Goal: Use online tool/utility: Utilize a website feature to perform a specific function

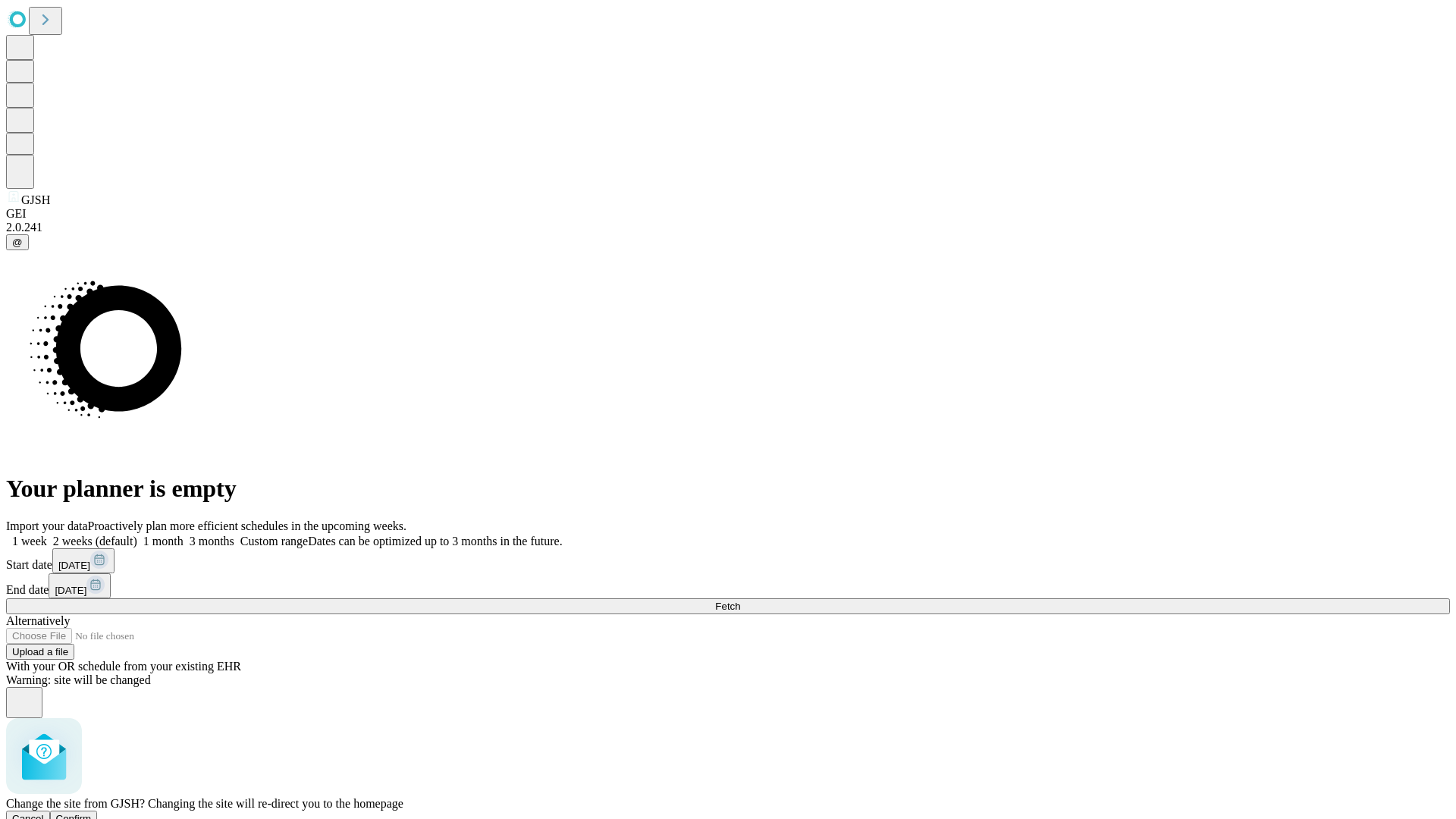
click at [92, 813] on span "Confirm" at bounding box center [74, 818] width 36 height 11
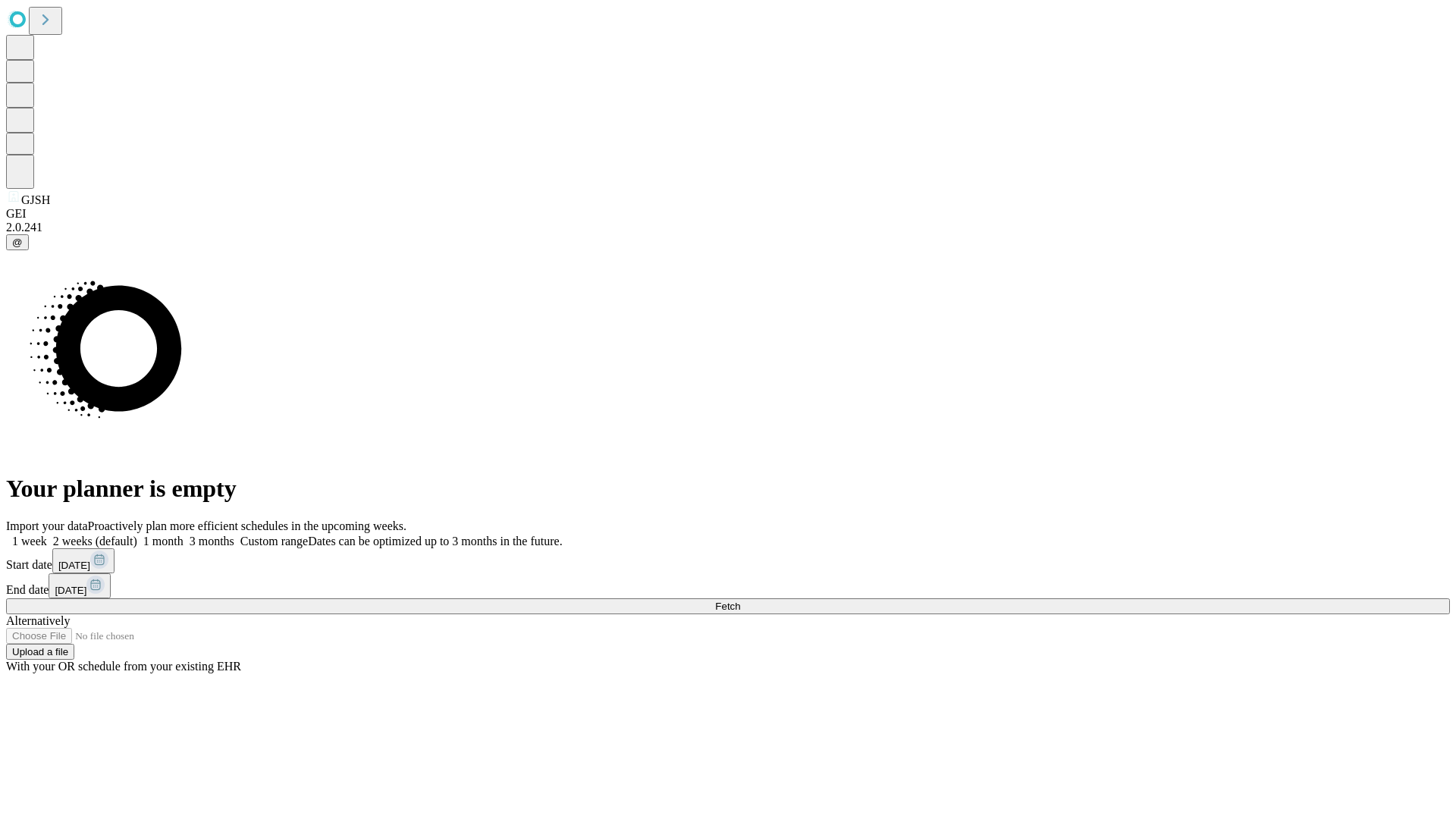
click at [138, 534] on label "2 weeks (default)" at bounding box center [92, 540] width 90 height 13
click at [740, 601] on span "Fetch" at bounding box center [727, 606] width 25 height 11
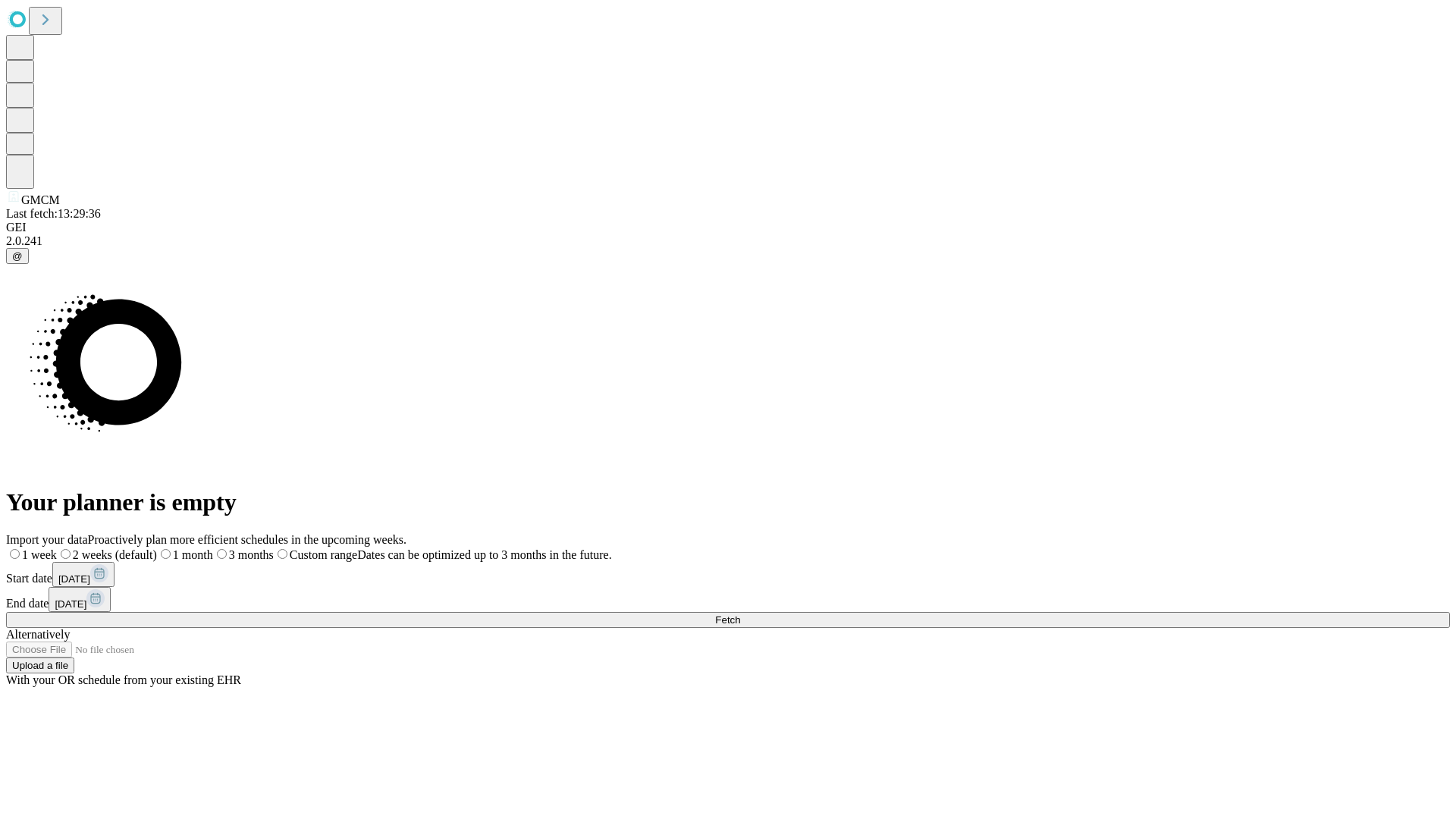
click at [157, 548] on label "2 weeks (default)" at bounding box center [107, 554] width 100 height 13
click at [740, 614] on span "Fetch" at bounding box center [727, 619] width 25 height 11
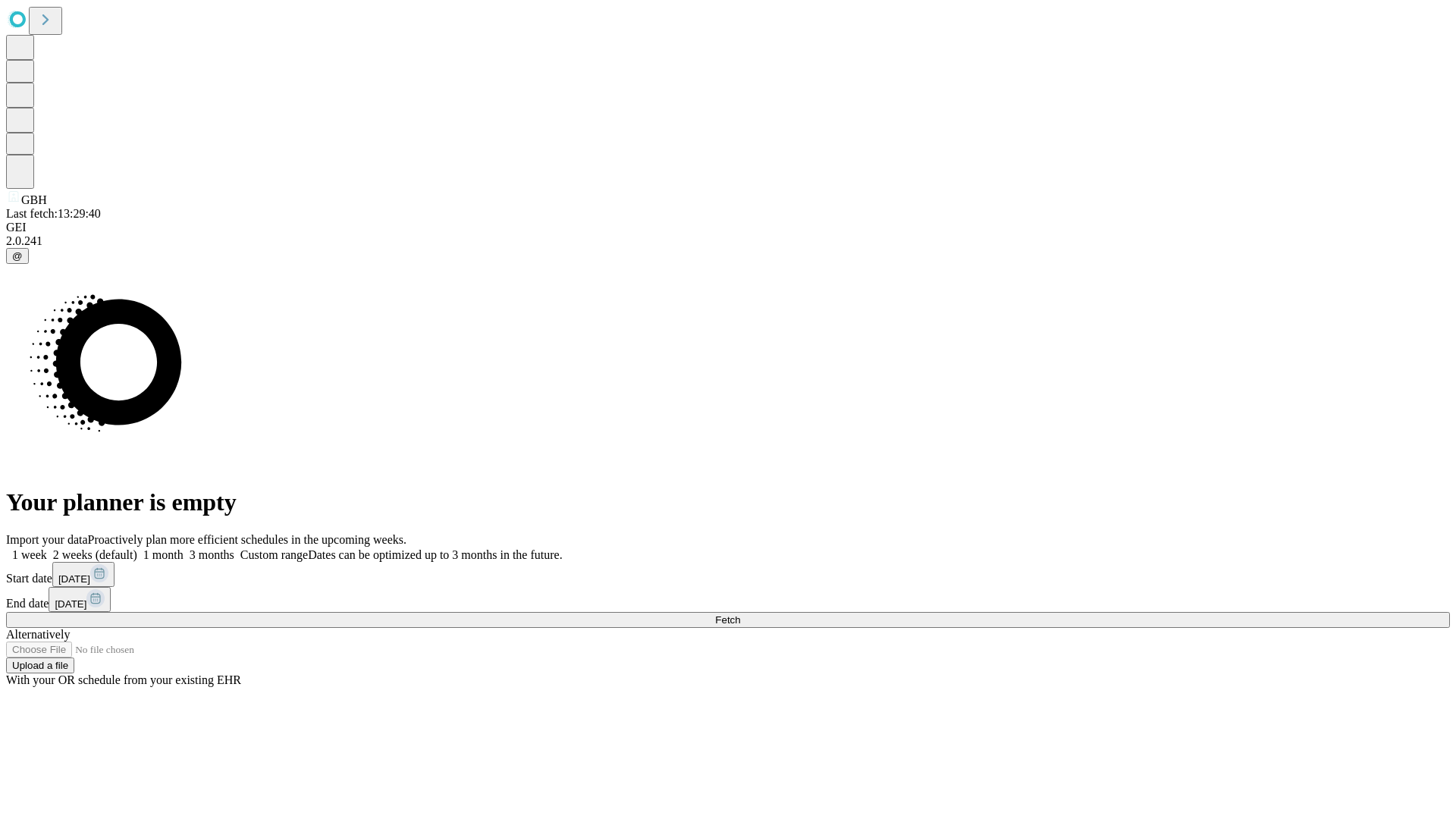
click at [138, 548] on label "2 weeks (default)" at bounding box center [92, 554] width 90 height 13
click at [740, 614] on span "Fetch" at bounding box center [727, 619] width 25 height 11
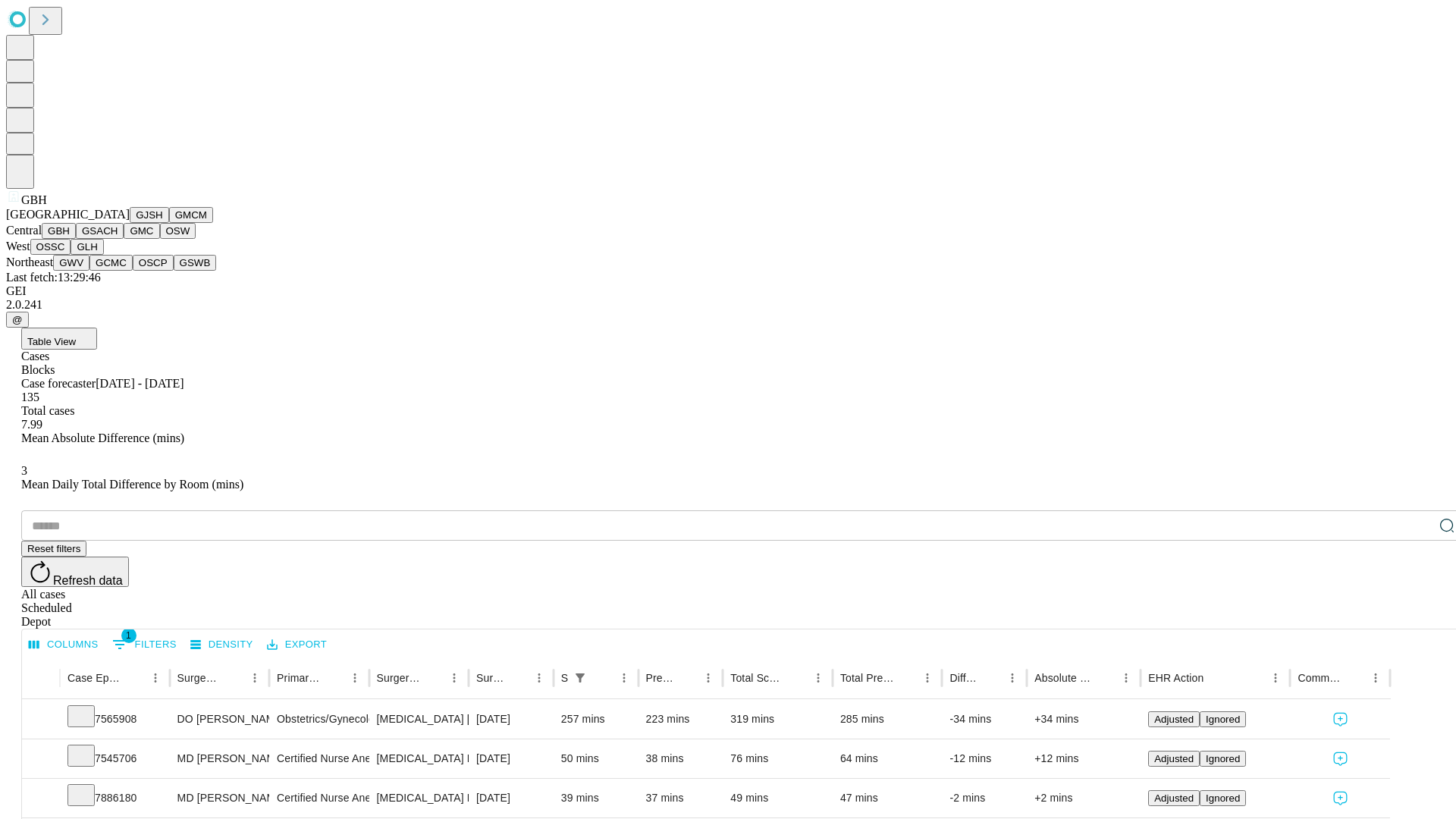
click at [117, 239] on button "GSACH" at bounding box center [100, 231] width 48 height 16
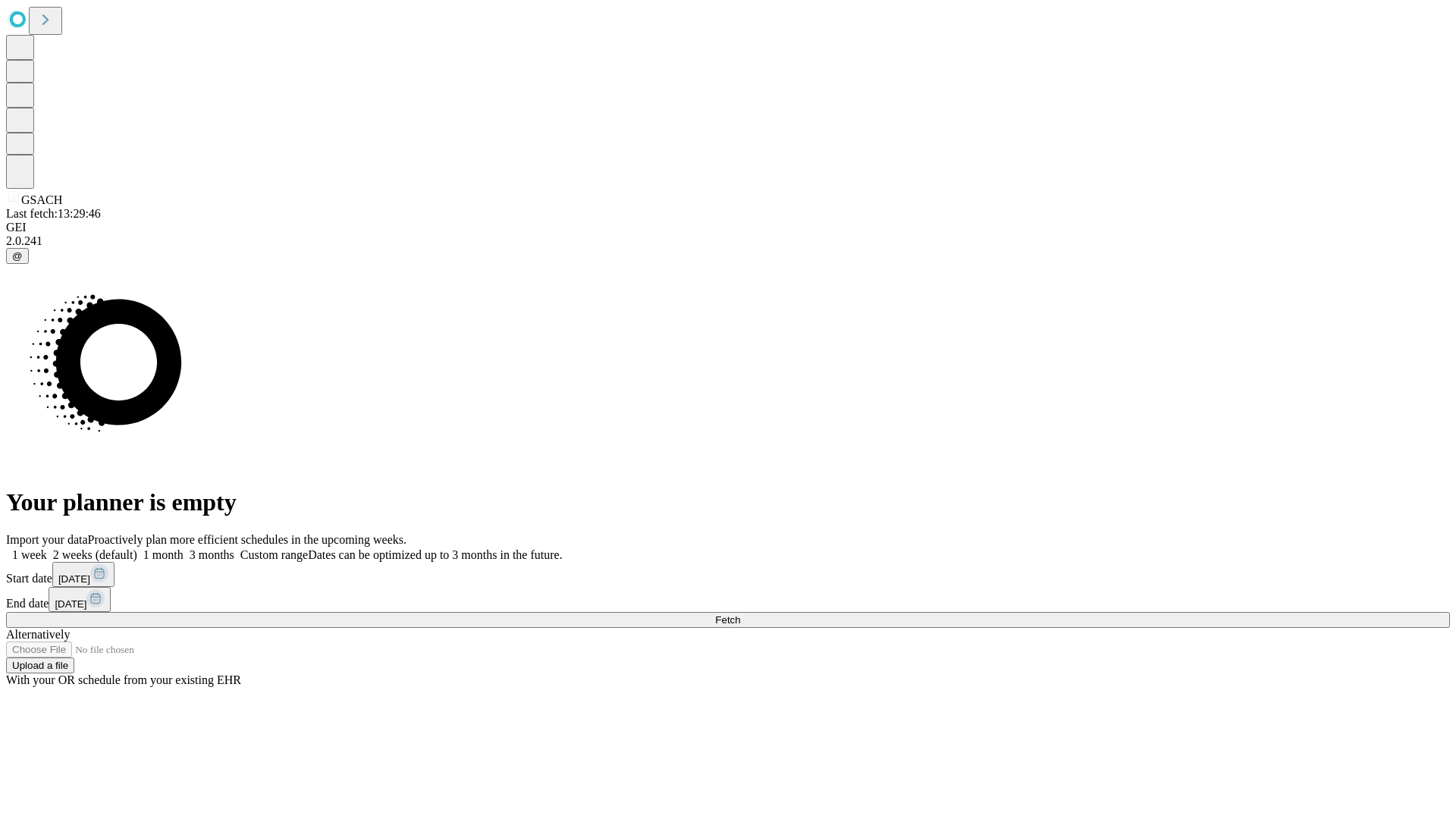
click at [138, 548] on label "2 weeks (default)" at bounding box center [92, 554] width 90 height 13
click at [740, 614] on span "Fetch" at bounding box center [727, 619] width 25 height 11
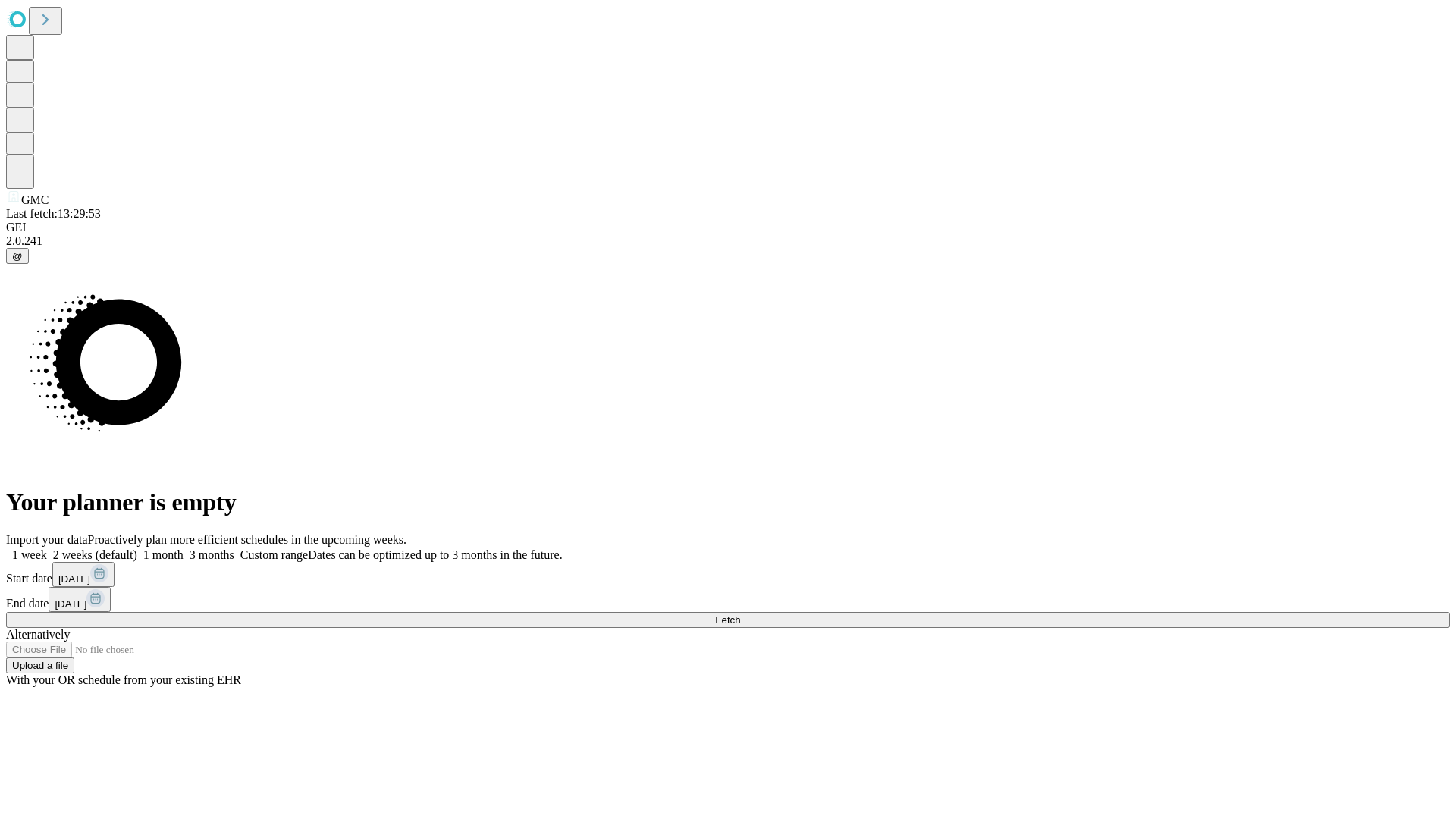
click at [138, 548] on label "2 weeks (default)" at bounding box center [92, 554] width 90 height 13
click at [740, 614] on span "Fetch" at bounding box center [727, 619] width 25 height 11
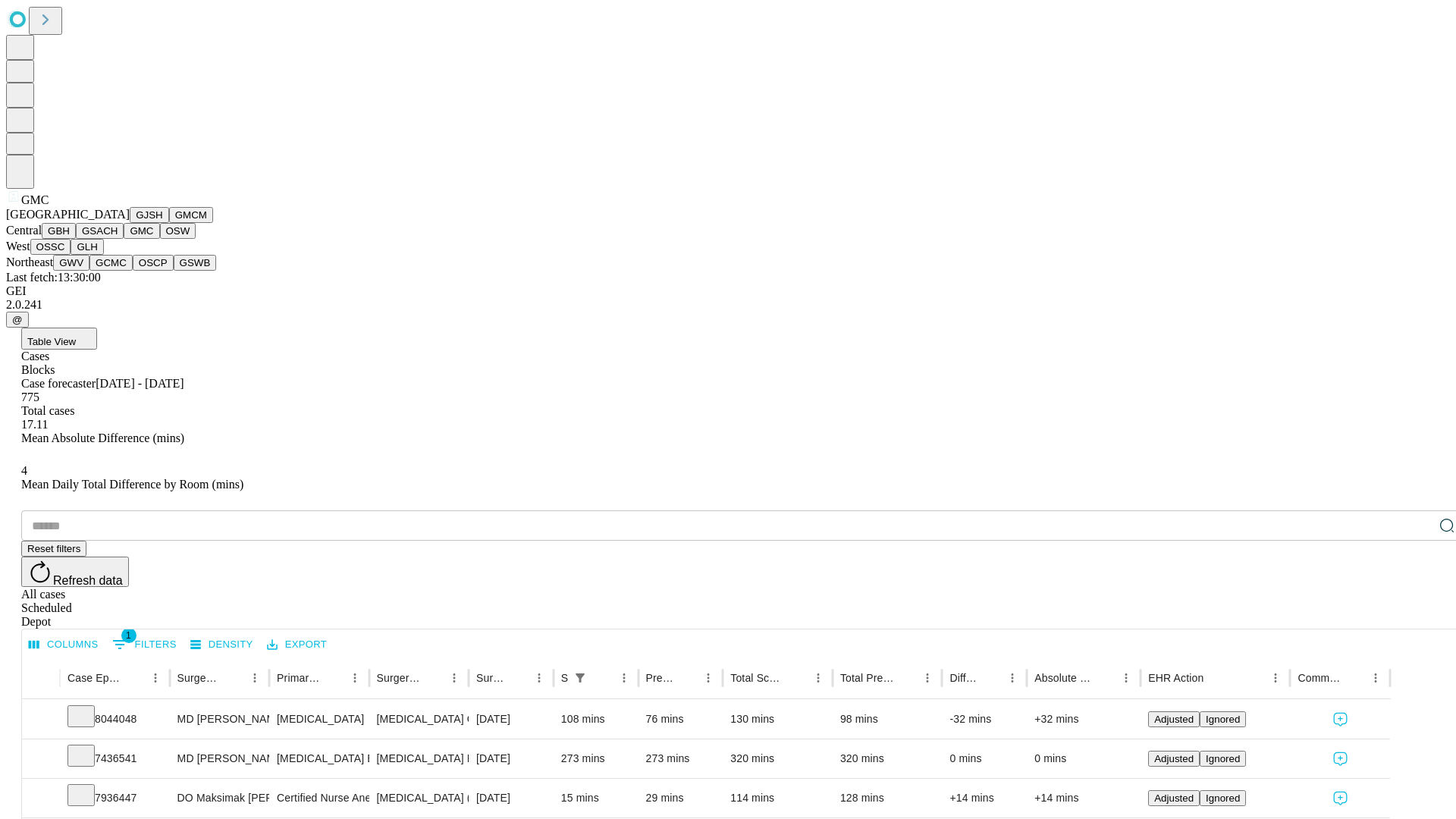
click at [160, 239] on button "OSW" at bounding box center [179, 231] width 37 height 16
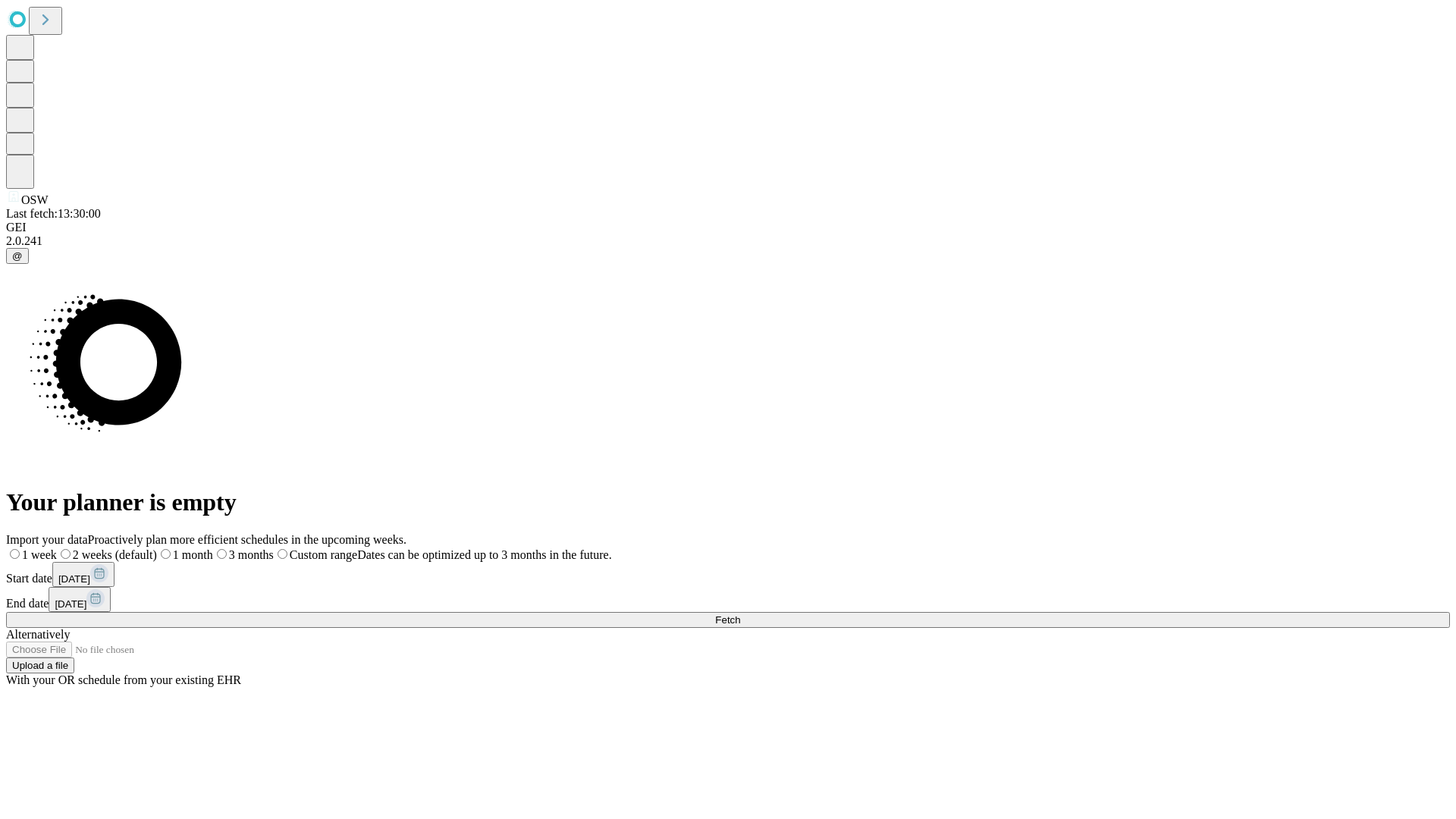
click at [157, 548] on label "2 weeks (default)" at bounding box center [107, 554] width 100 height 13
click at [740, 614] on span "Fetch" at bounding box center [727, 619] width 25 height 11
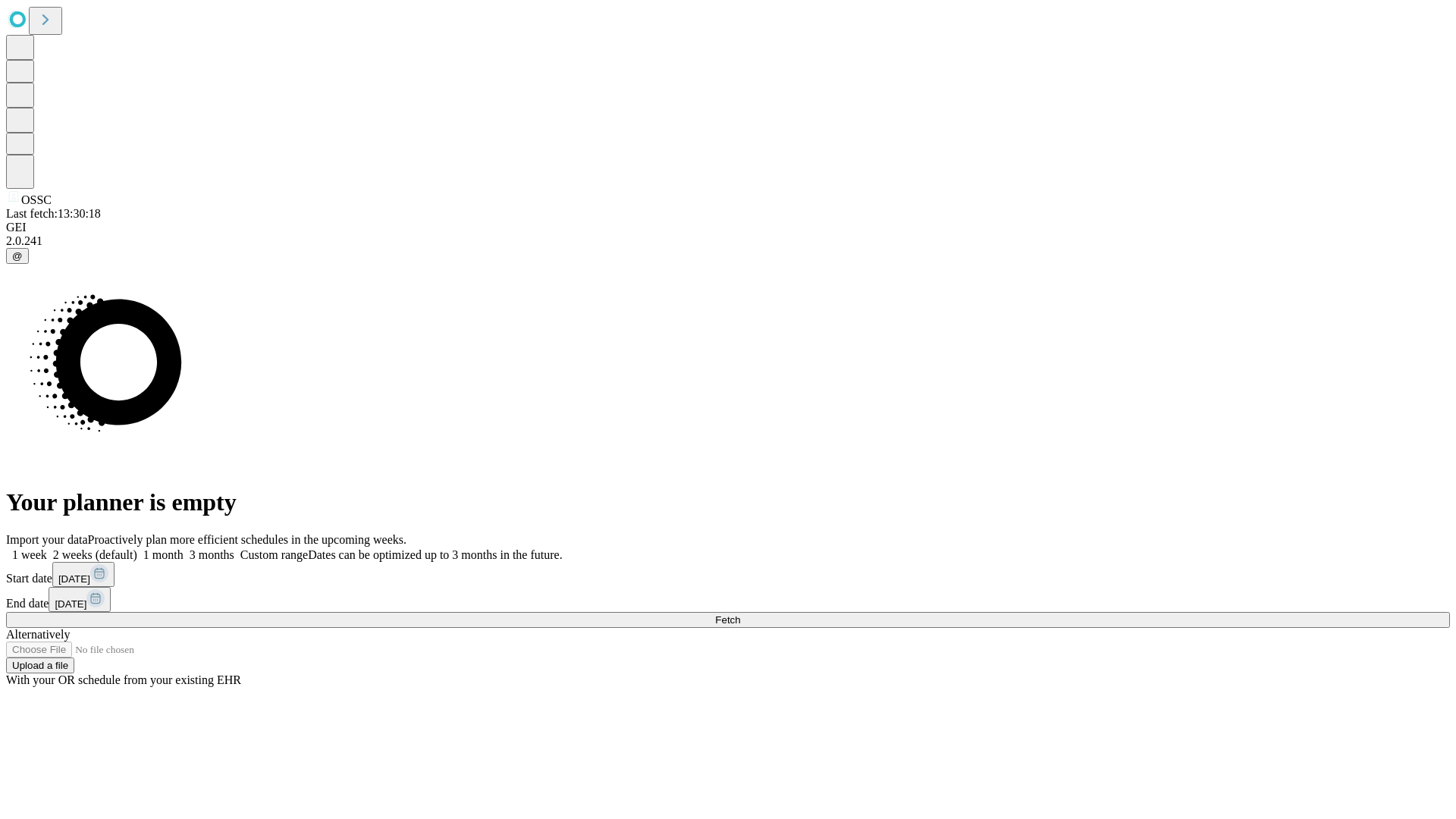
click at [138, 548] on label "2 weeks (default)" at bounding box center [92, 554] width 90 height 13
click at [740, 614] on span "Fetch" at bounding box center [727, 619] width 25 height 11
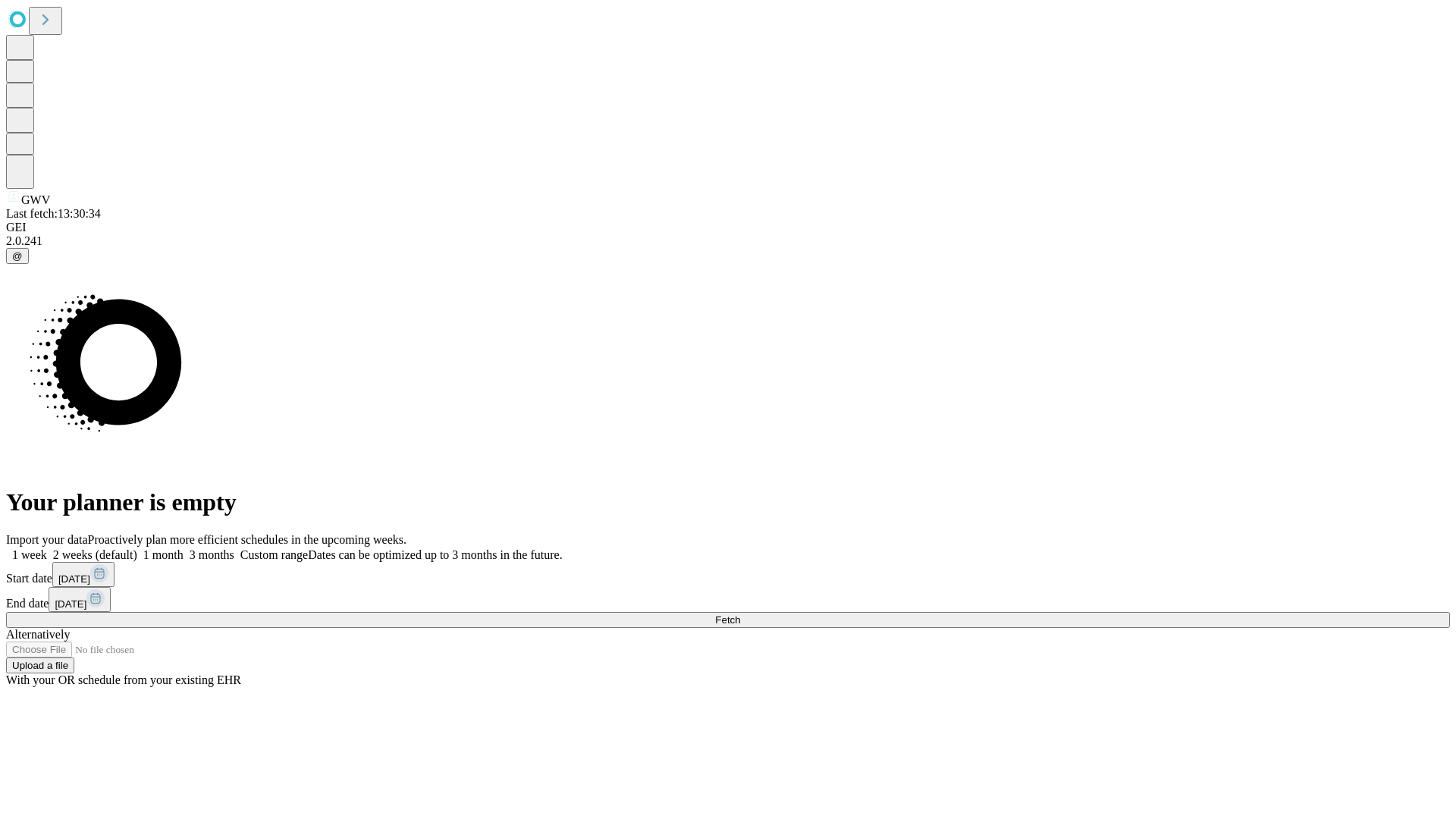
click at [138, 548] on label "2 weeks (default)" at bounding box center [92, 554] width 90 height 13
click at [740, 614] on span "Fetch" at bounding box center [727, 619] width 25 height 11
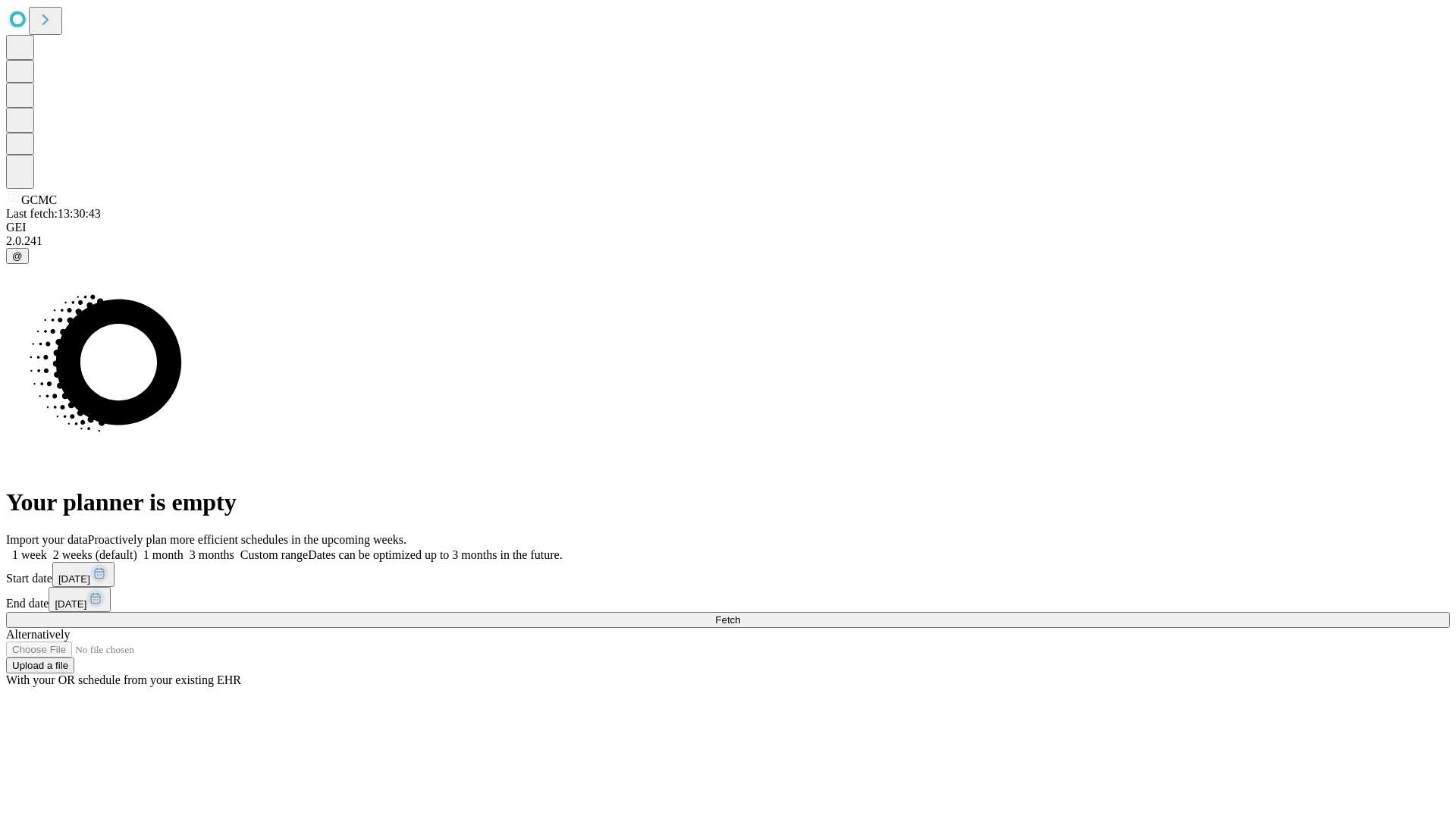
click at [740, 614] on span "Fetch" at bounding box center [727, 619] width 25 height 11
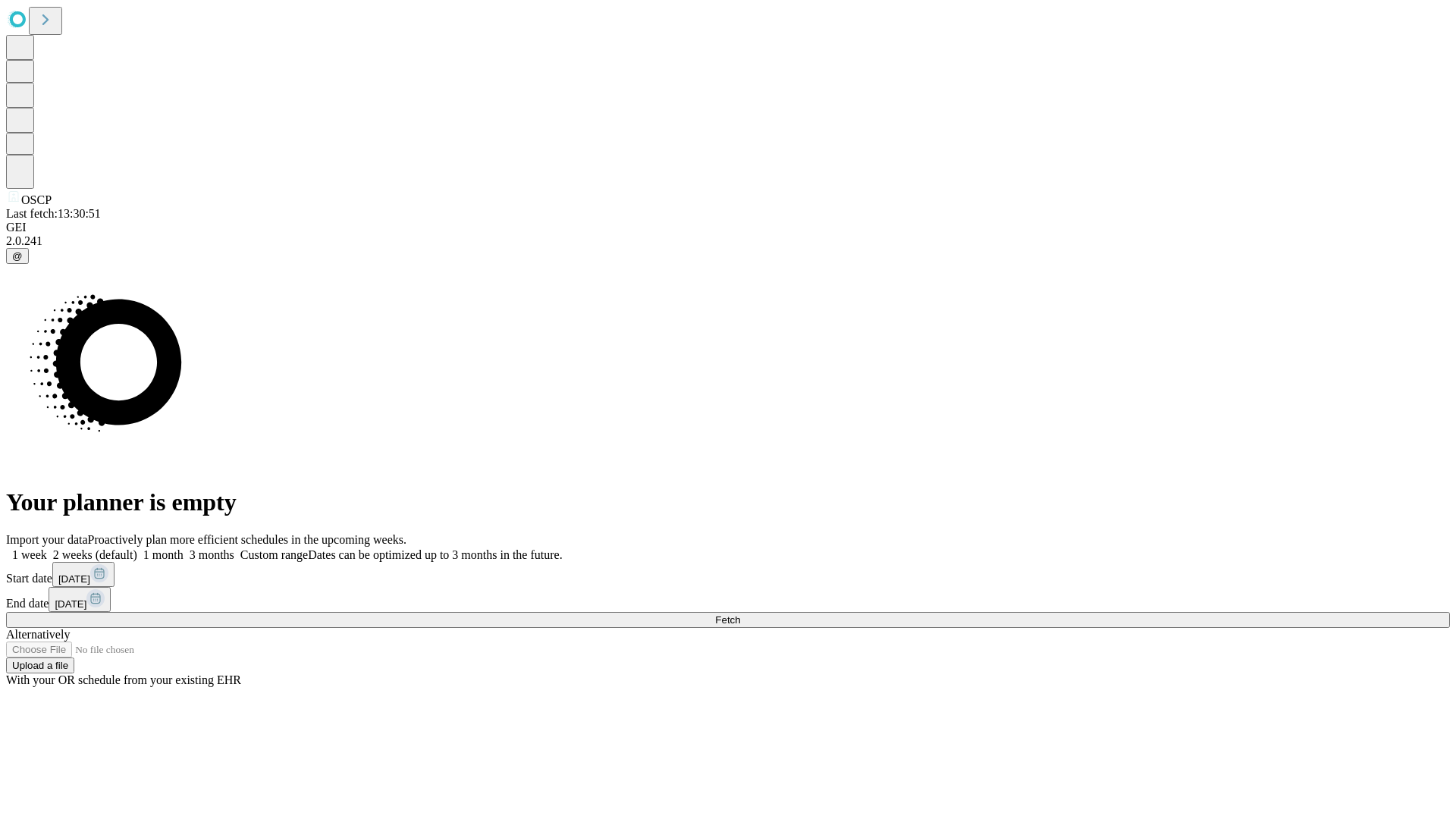
click at [138, 548] on label "2 weeks (default)" at bounding box center [92, 554] width 90 height 13
click at [740, 614] on span "Fetch" at bounding box center [727, 619] width 25 height 11
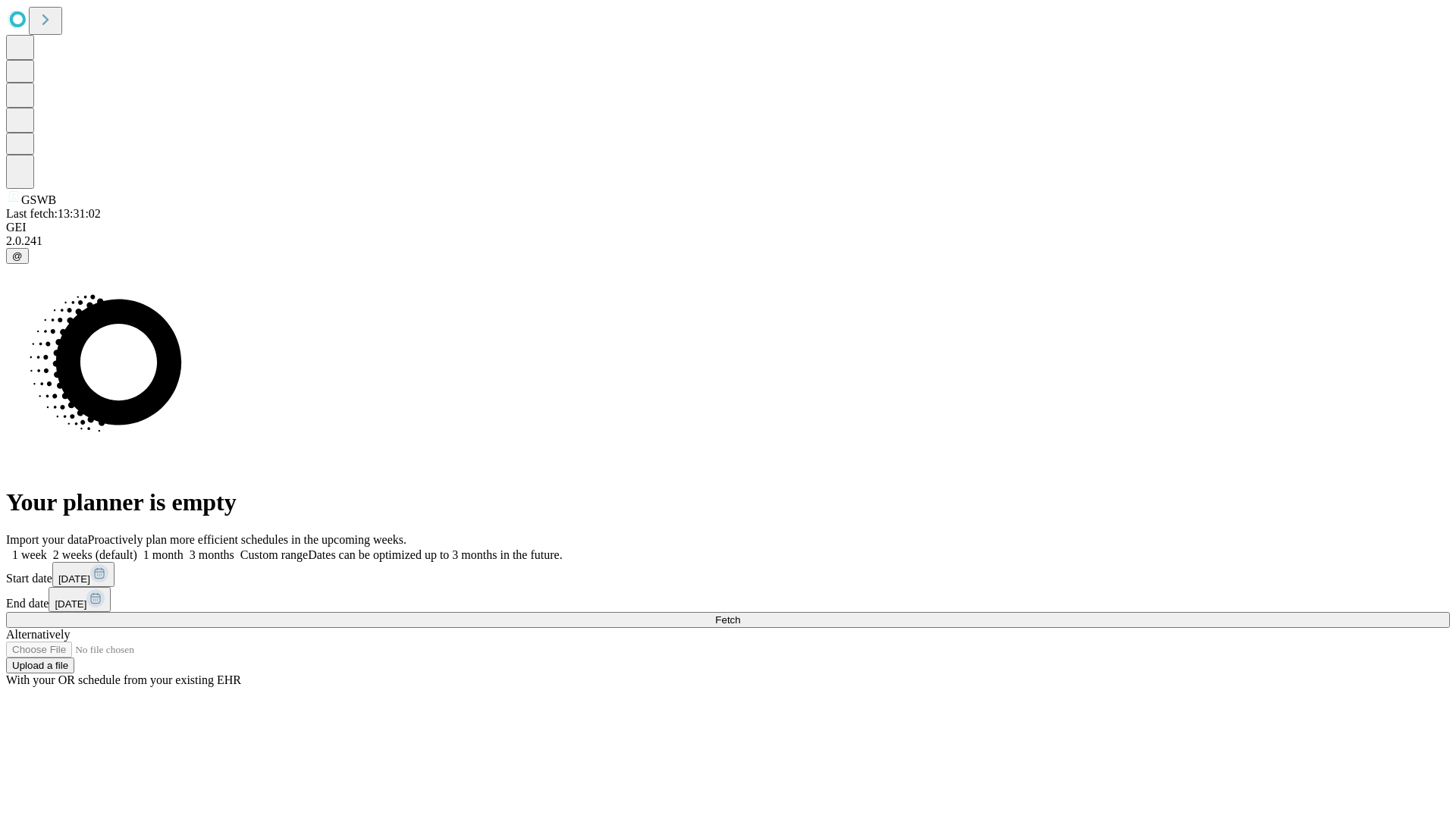
click at [740, 614] on span "Fetch" at bounding box center [727, 619] width 25 height 11
